Goal: Information Seeking & Learning: Learn about a topic

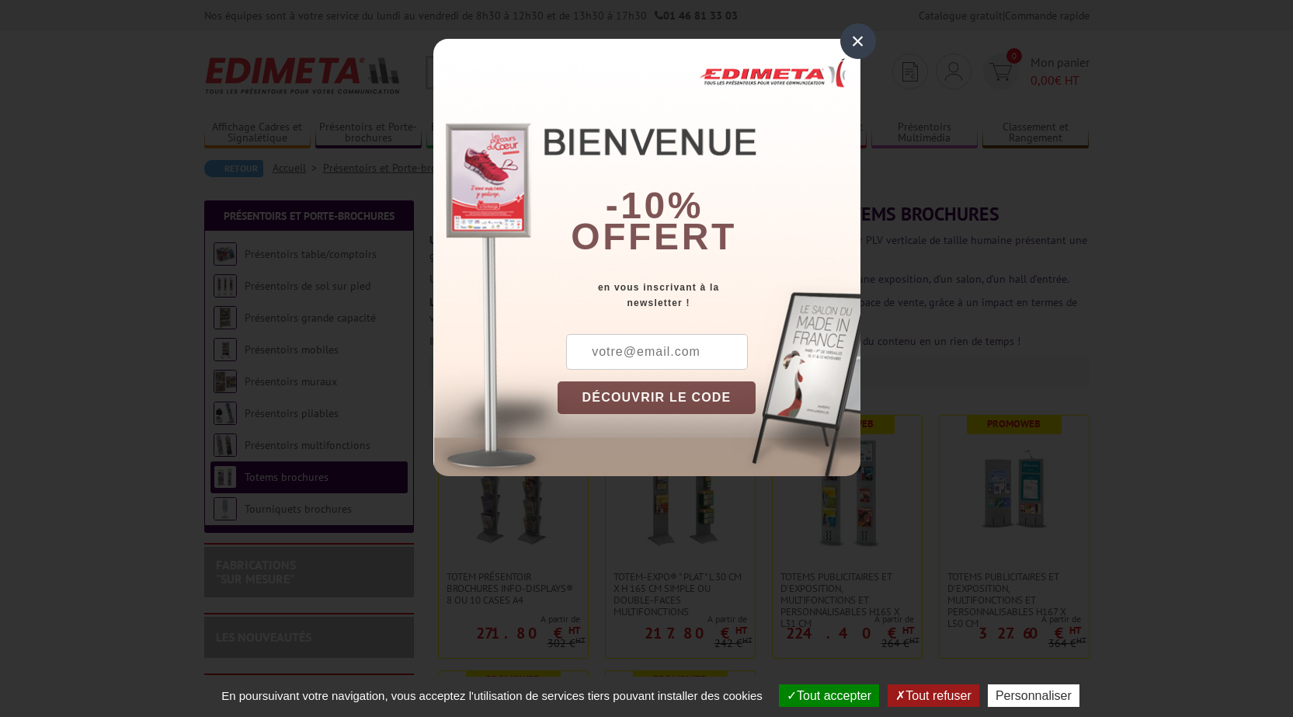
click at [862, 44] on div "×" at bounding box center [859, 41] width 36 height 36
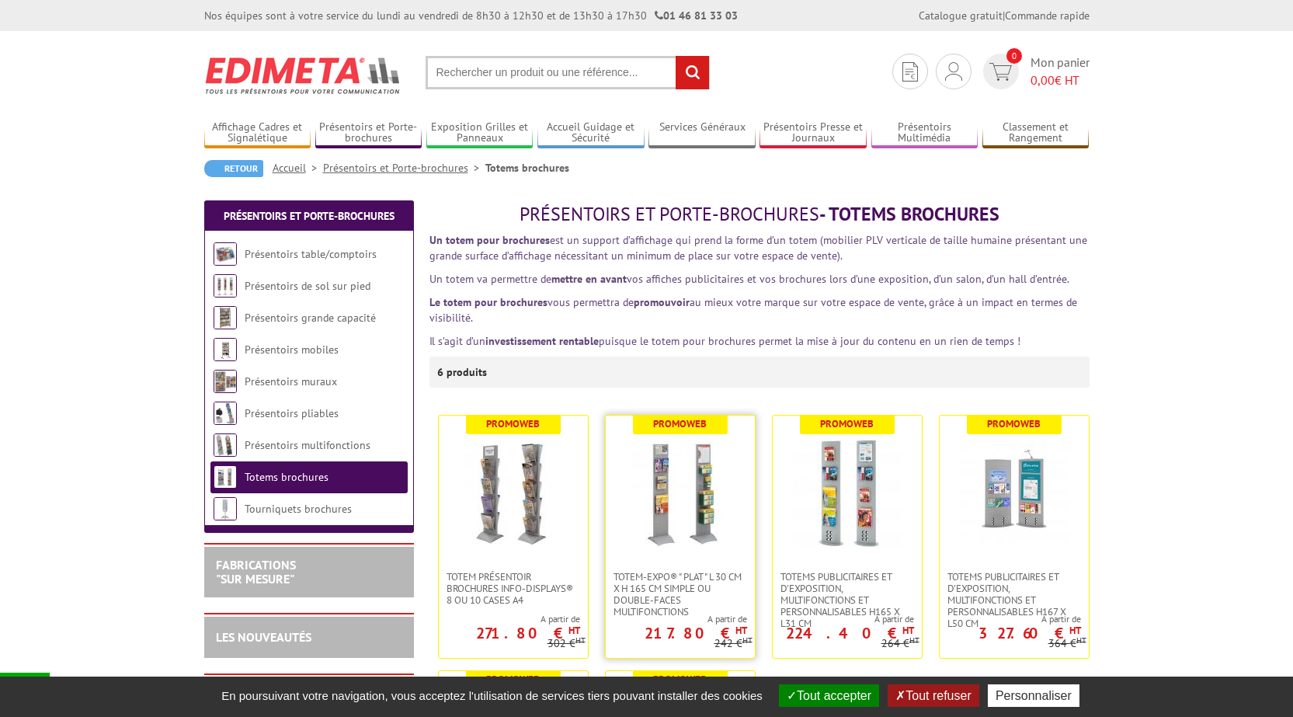
scroll to position [233, 0]
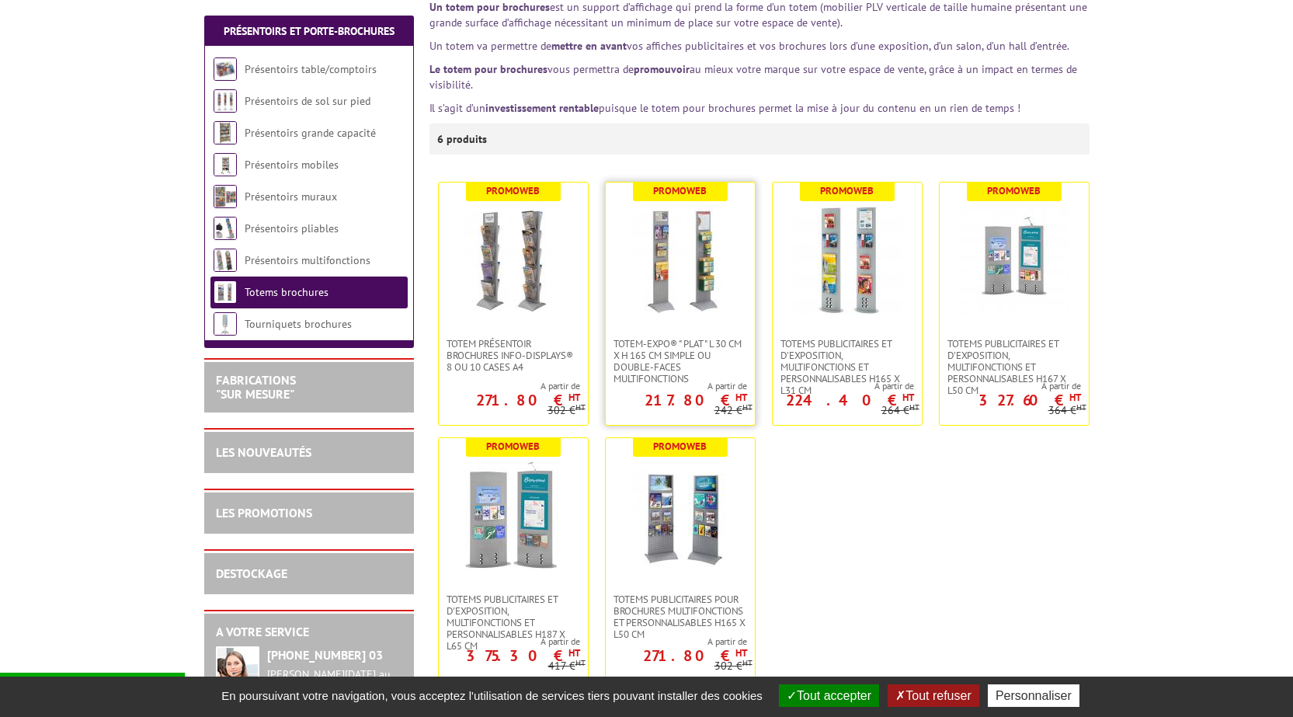
click at [662, 256] on img at bounding box center [680, 260] width 109 height 109
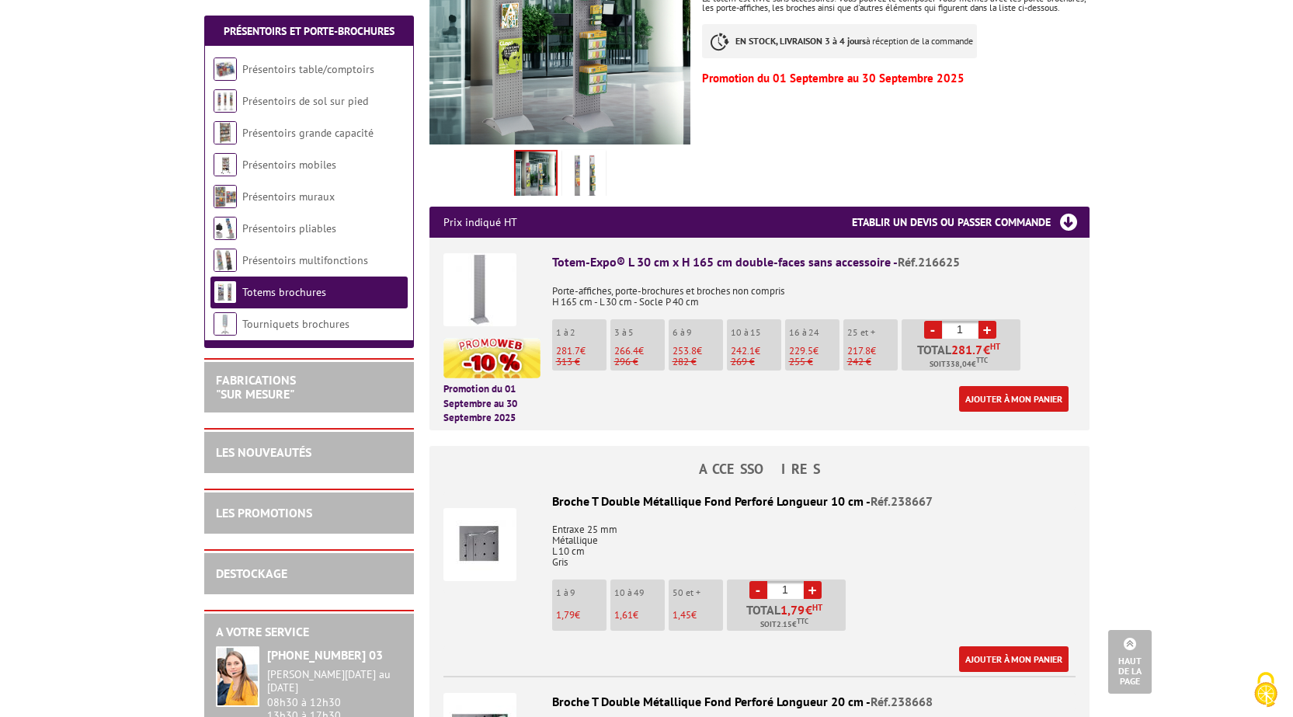
scroll to position [621, 0]
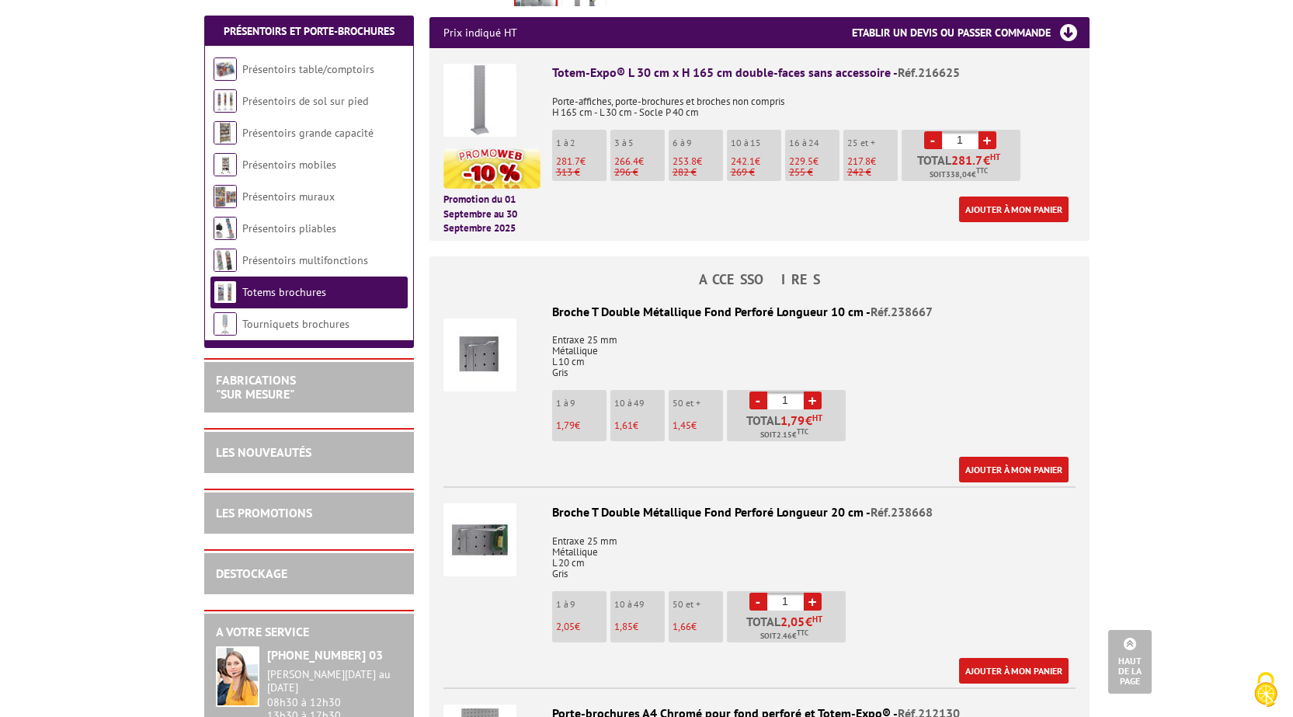
click at [487, 352] on img at bounding box center [480, 355] width 73 height 73
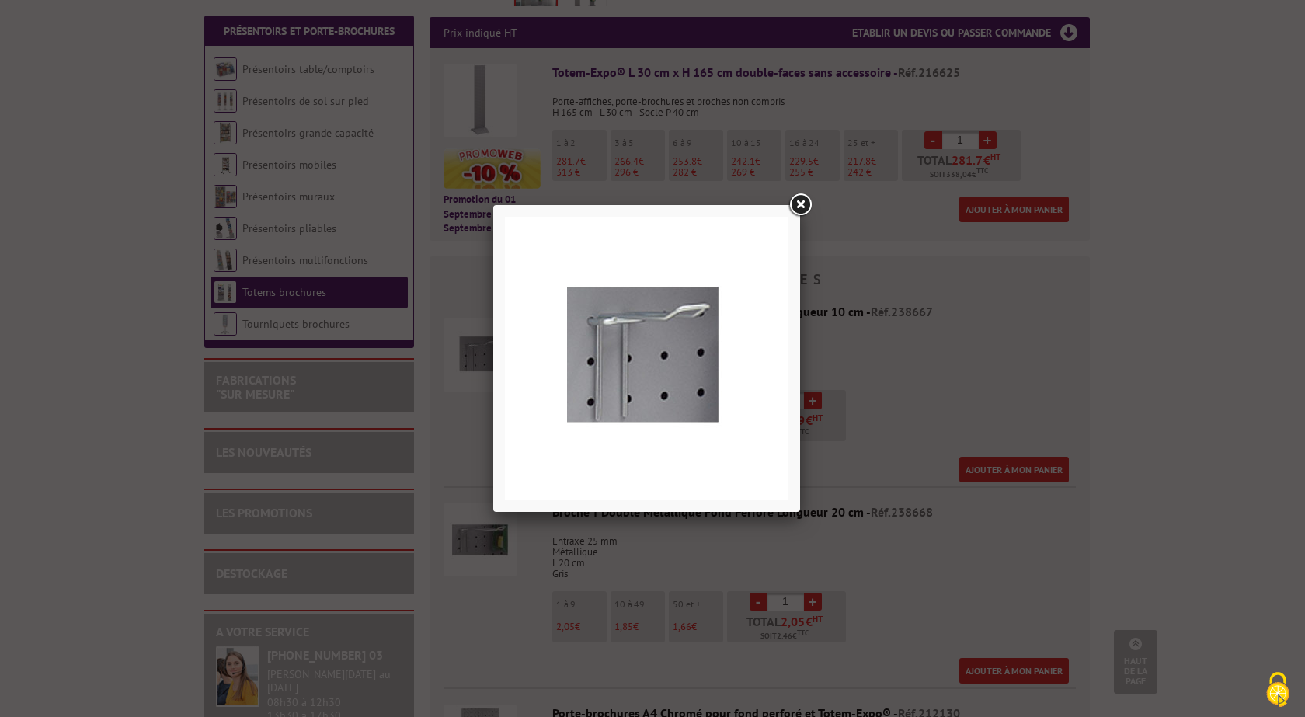
click at [803, 205] on link at bounding box center [800, 205] width 28 height 28
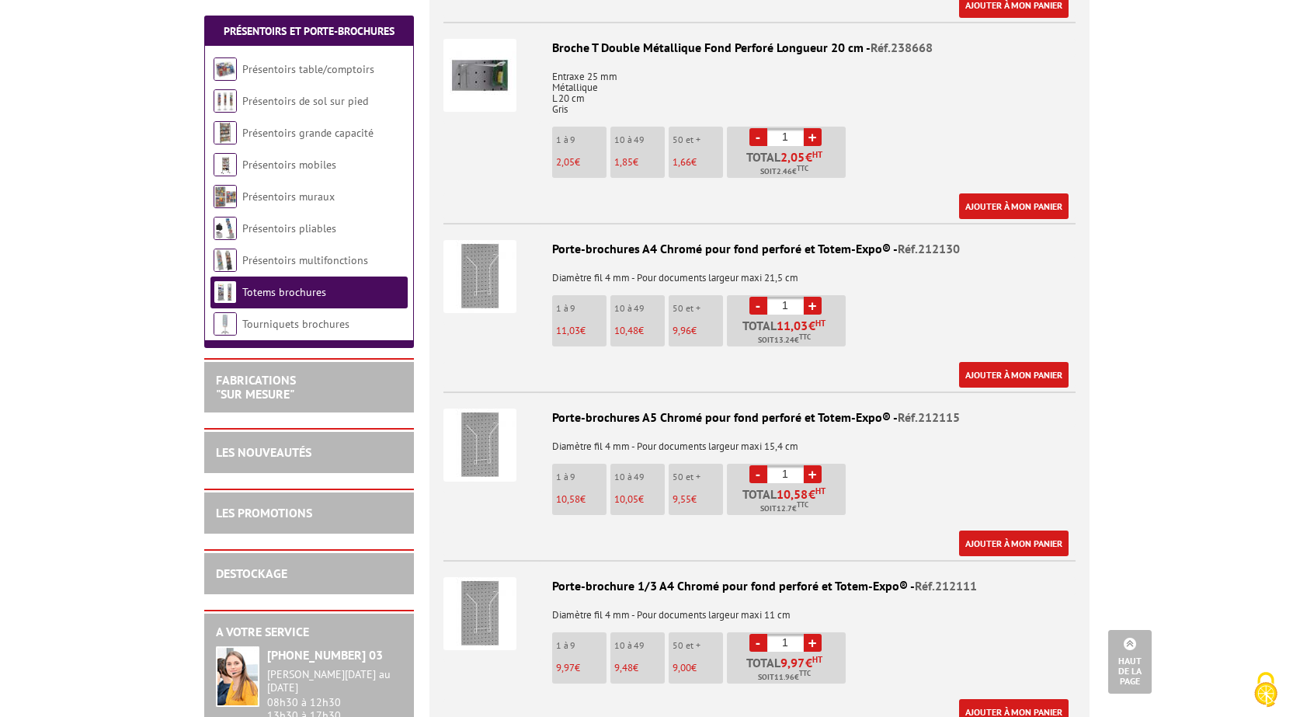
scroll to position [1088, 0]
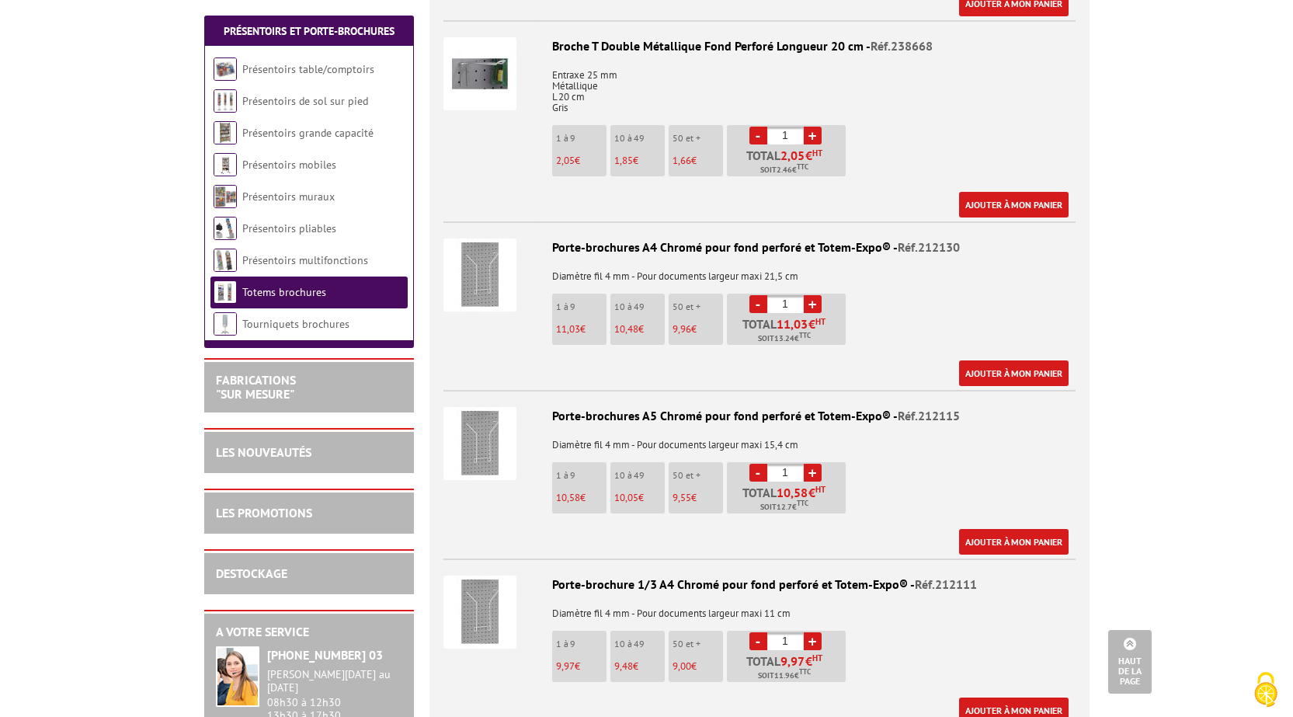
click at [481, 284] on img at bounding box center [480, 274] width 73 height 73
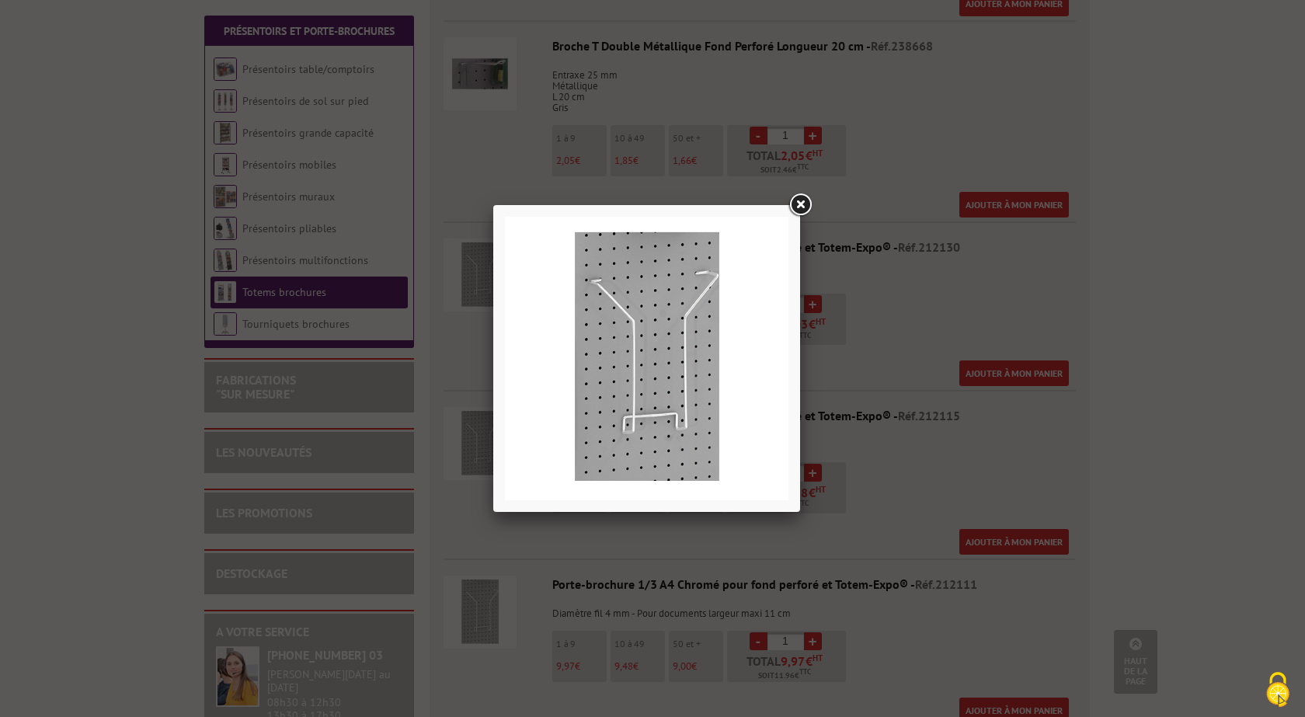
click at [802, 201] on link at bounding box center [800, 205] width 28 height 28
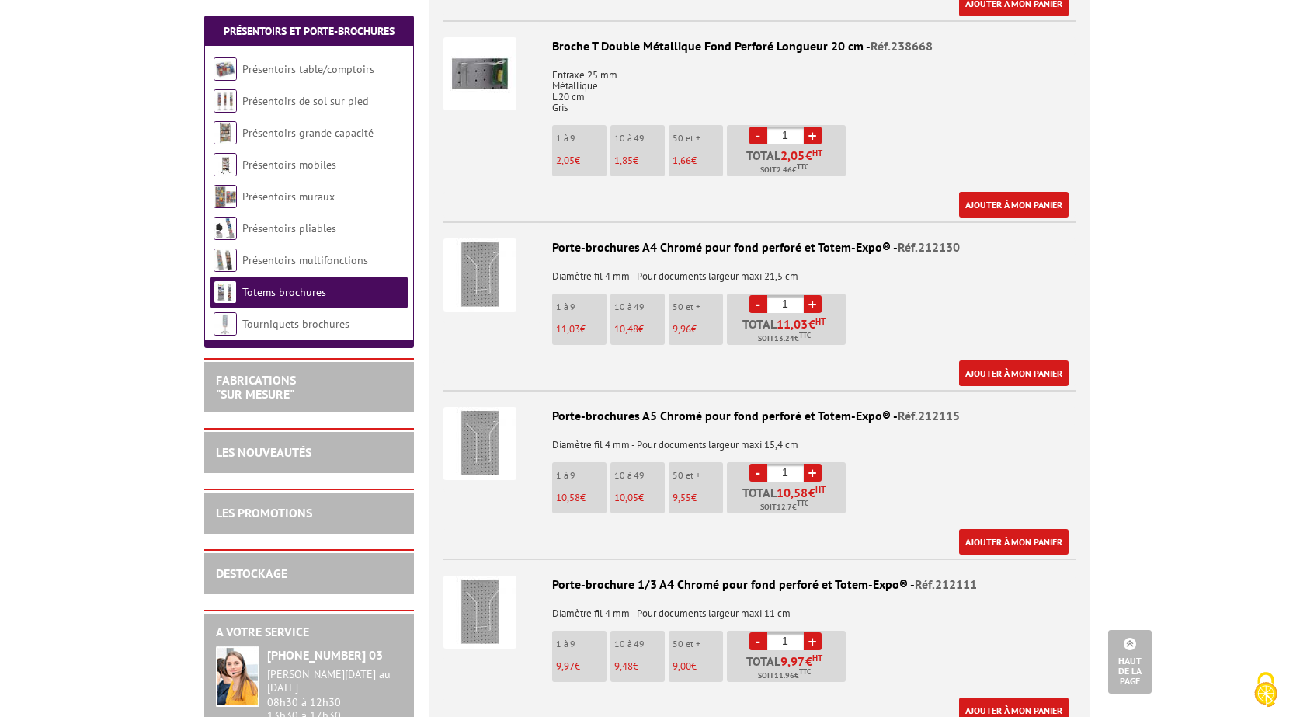
click at [486, 277] on img at bounding box center [480, 274] width 73 height 73
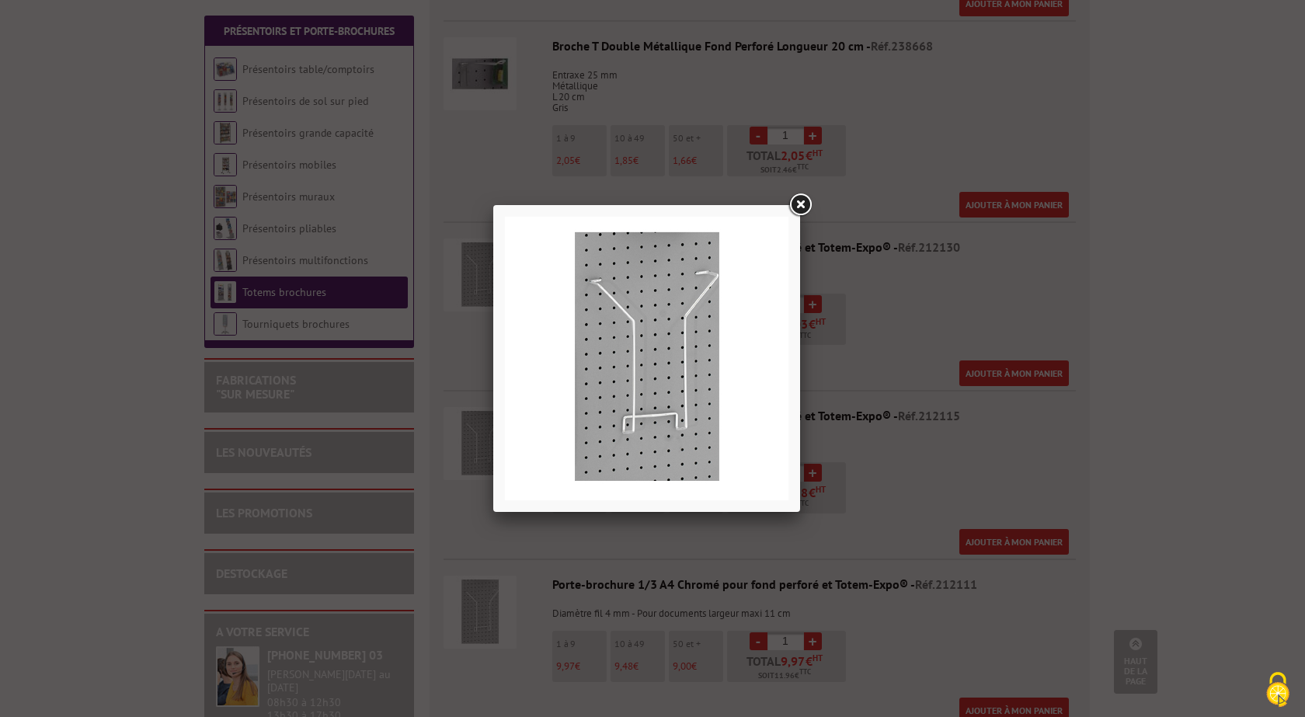
click at [799, 204] on link at bounding box center [800, 205] width 28 height 28
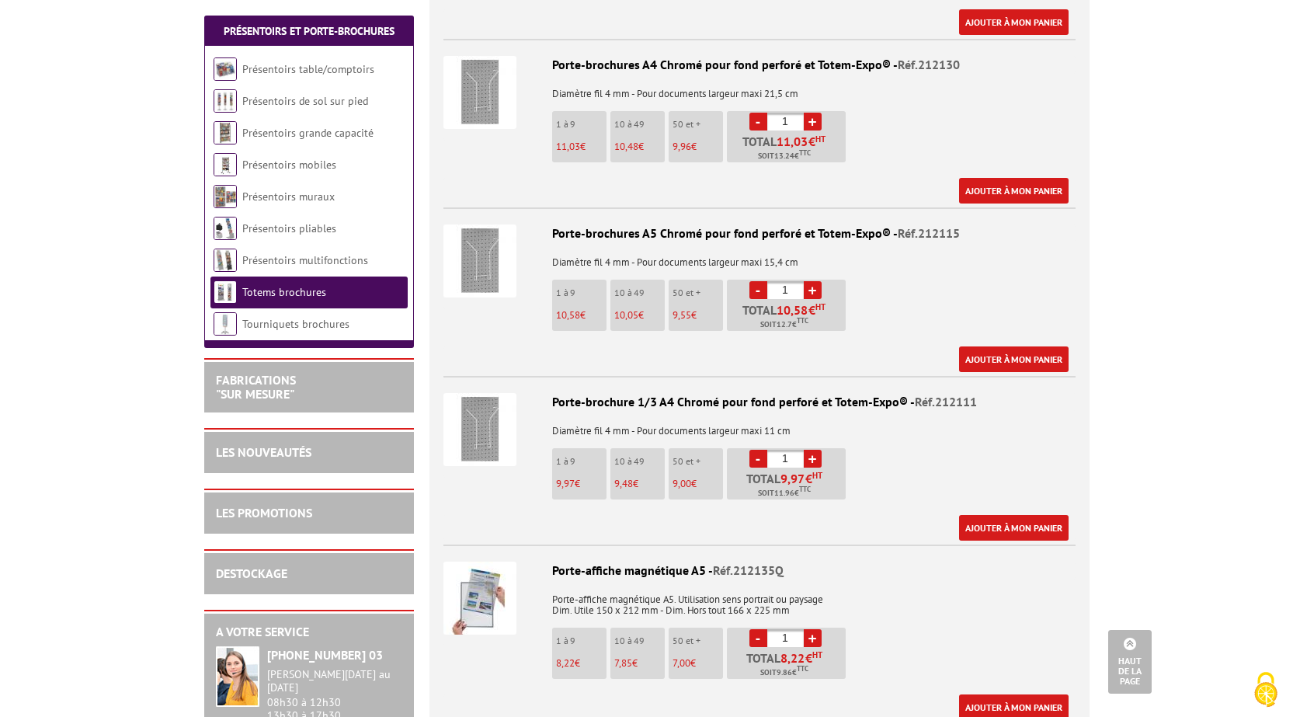
scroll to position [1243, 0]
